Goal: Find specific page/section: Find specific page/section

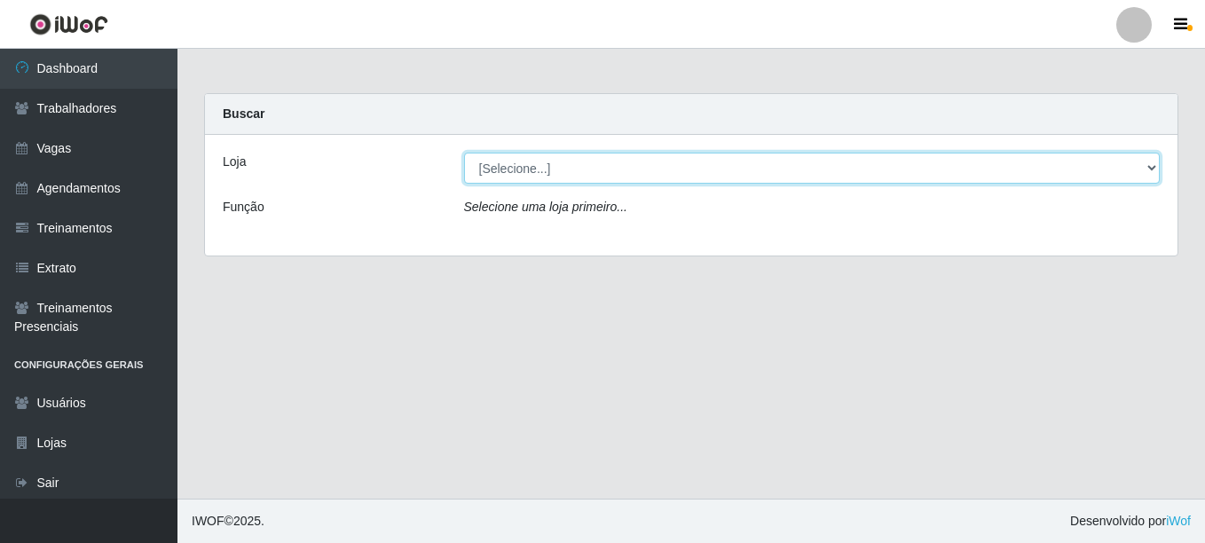
click at [527, 161] on select "[Selecione...] LÁ em MÃE - Bar e Restaurante" at bounding box center [812, 168] width 696 height 31
select select "265"
click at [464, 153] on select "[Selecione...] LÁ em MÃE - Bar e Restaurante" at bounding box center [812, 168] width 696 height 31
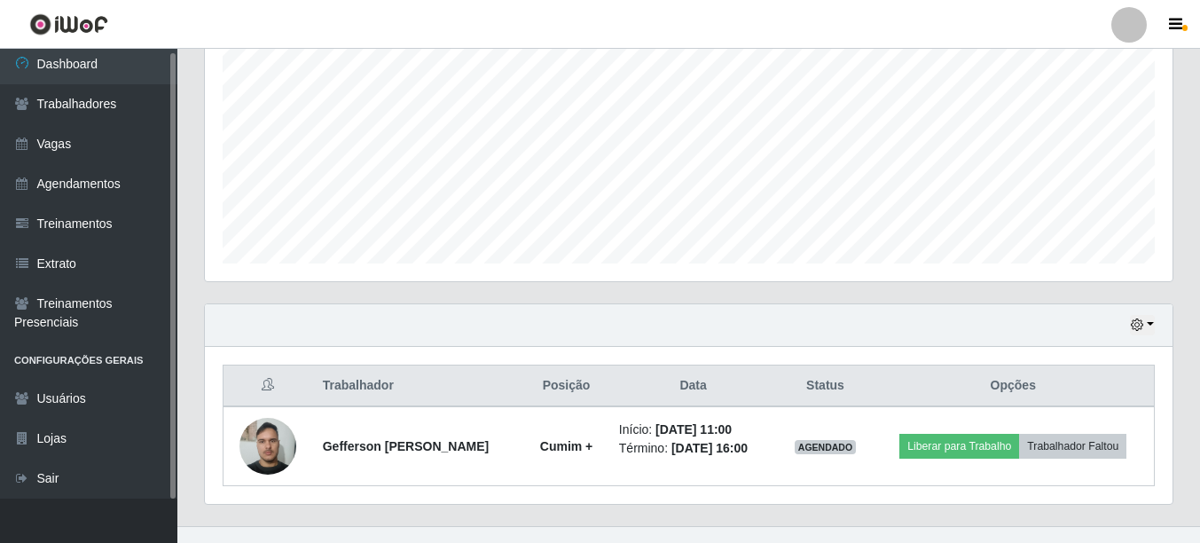
scroll to position [398, 0]
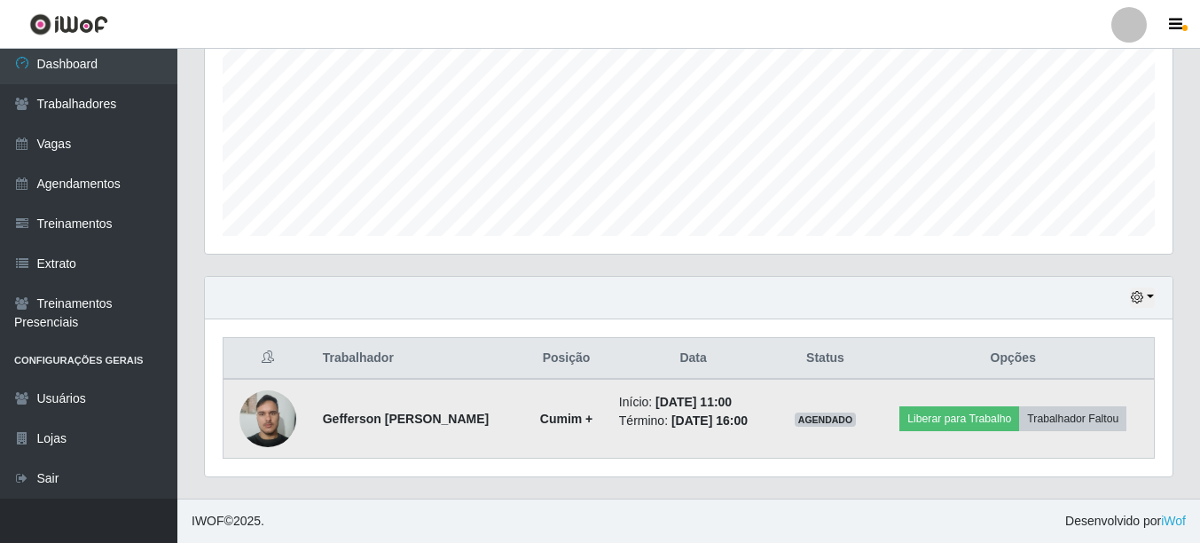
click at [259, 418] on img at bounding box center [268, 418] width 57 height 75
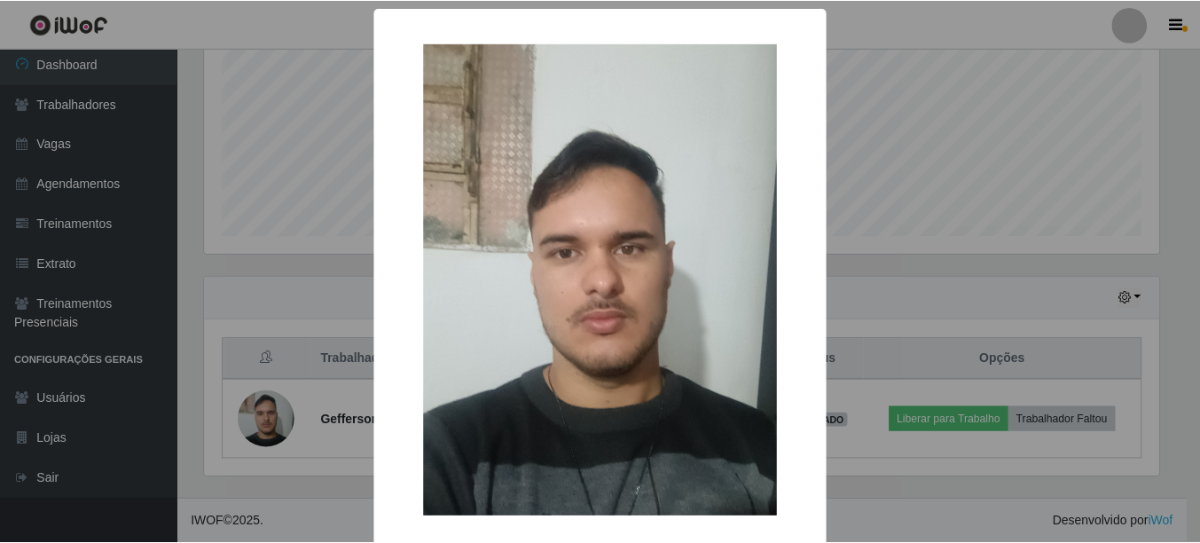
scroll to position [85, 0]
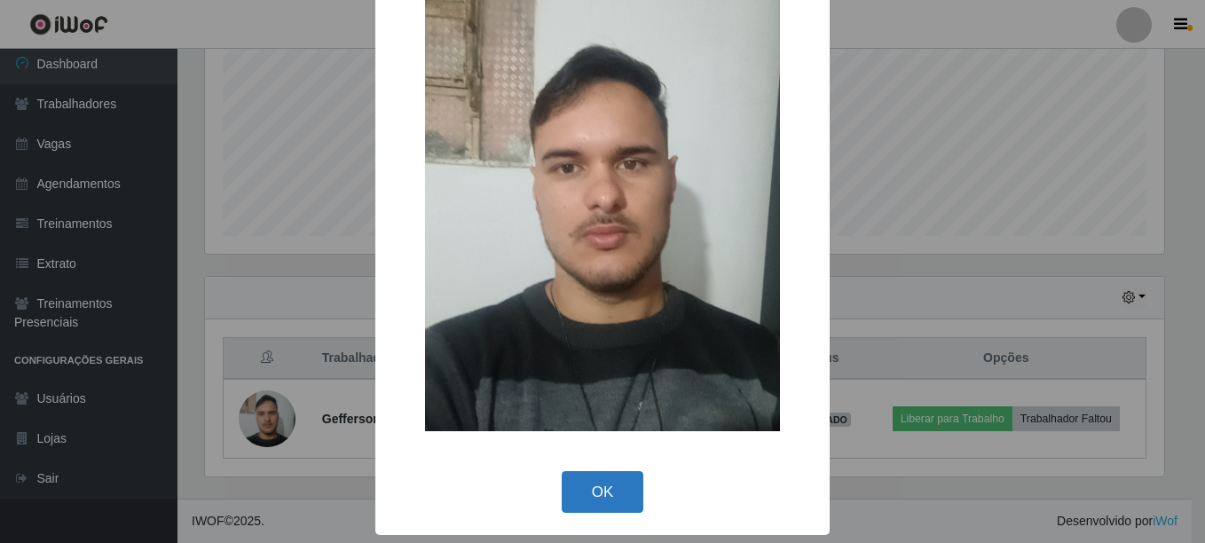
click at [586, 479] on button "OK" at bounding box center [603, 492] width 83 height 42
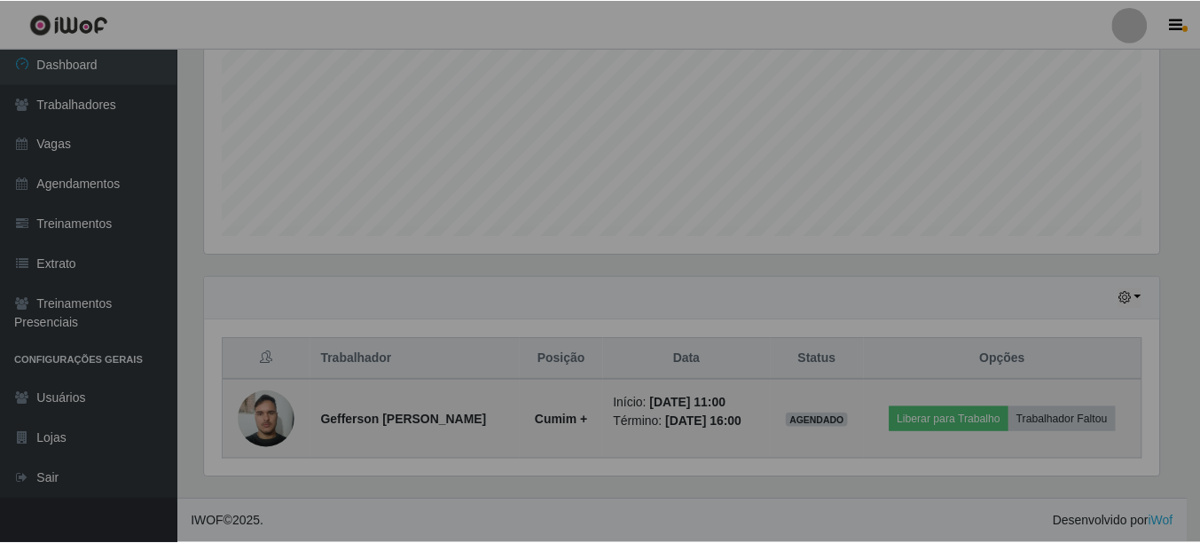
scroll to position [368, 968]
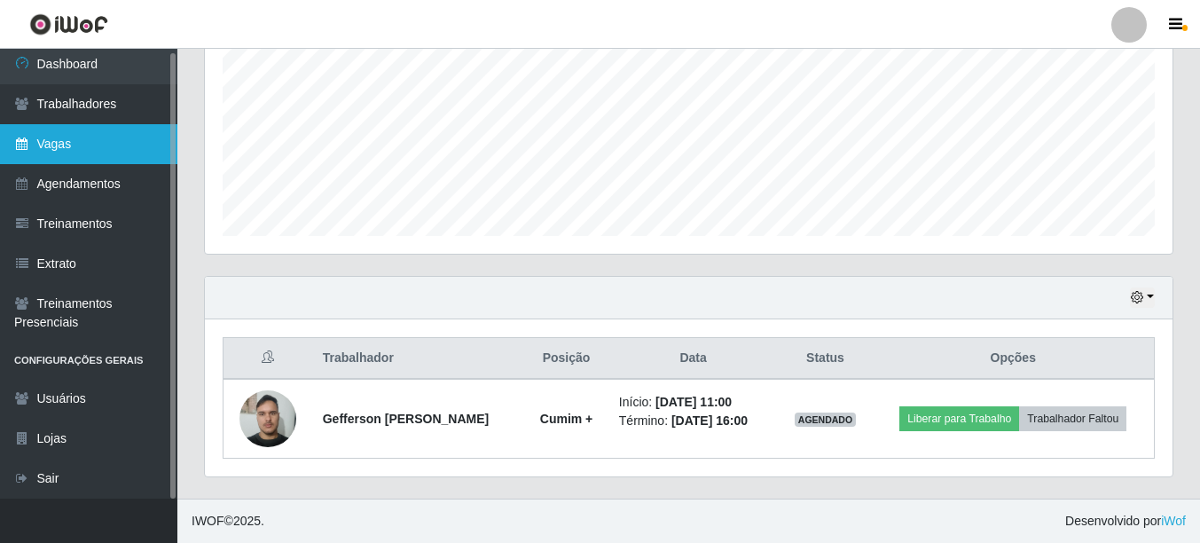
click at [93, 142] on link "Vagas" at bounding box center [88, 144] width 177 height 40
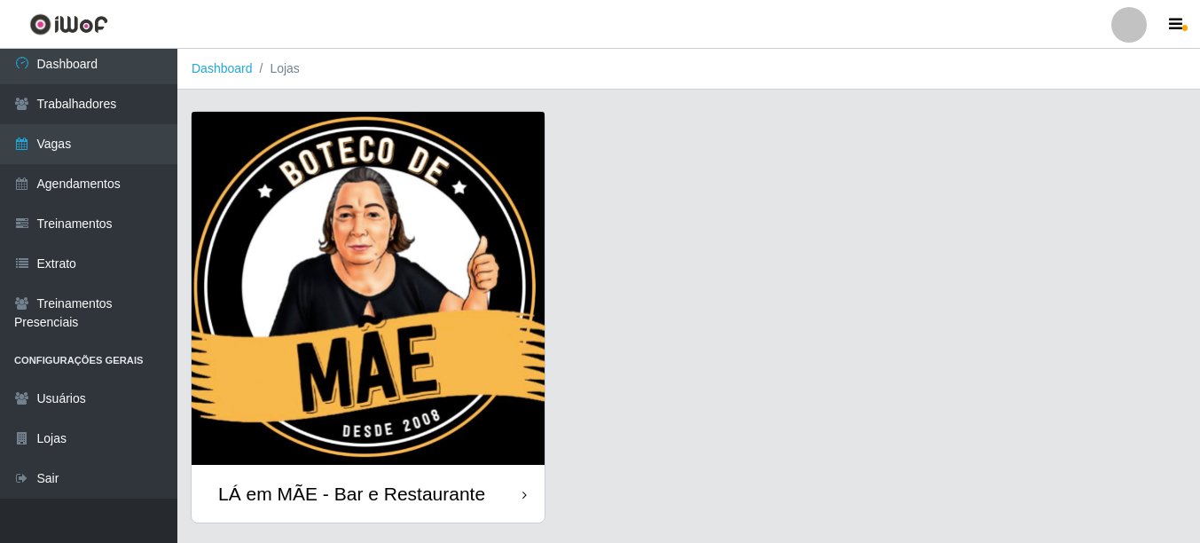
click at [403, 498] on div "LÁ em MÃE - Bar e Restaurante" at bounding box center [351, 494] width 267 height 22
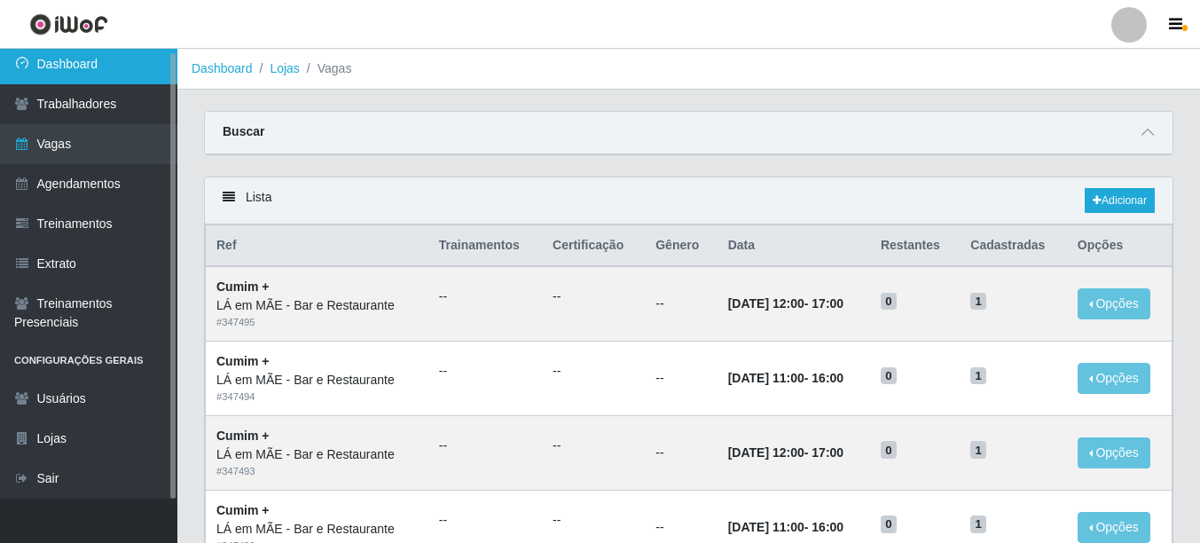
click at [114, 59] on link "Dashboard" at bounding box center [88, 64] width 177 height 40
